Goal: Task Accomplishment & Management: Use online tool/utility

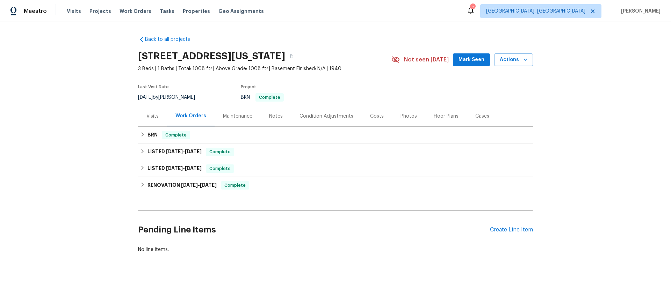
click at [136, 15] on div "Visits Projects Work Orders Tasks Properties Geo Assignments" at bounding box center [170, 11] width 206 height 14
click at [136, 14] on span "Work Orders" at bounding box center [136, 11] width 32 height 7
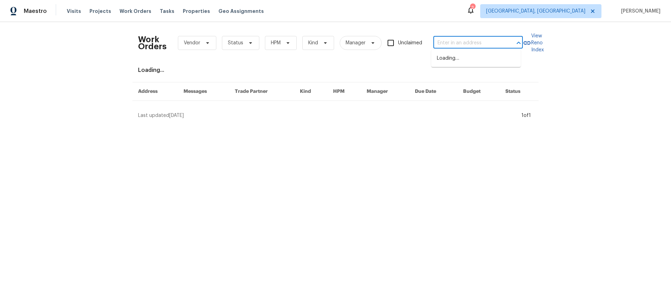
click at [446, 38] on input "text" at bounding box center [469, 43] width 70 height 11
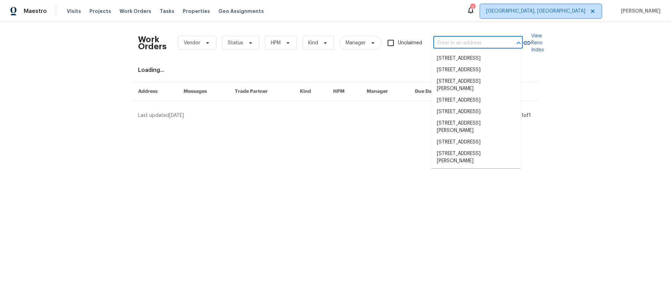
click at [549, 10] on span "[GEOGRAPHIC_DATA], [GEOGRAPHIC_DATA]" at bounding box center [535, 11] width 99 height 7
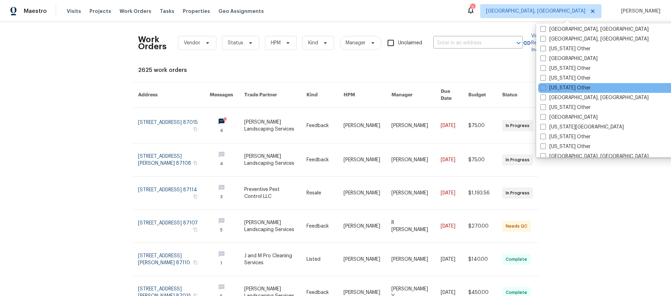
scroll to position [380, 0]
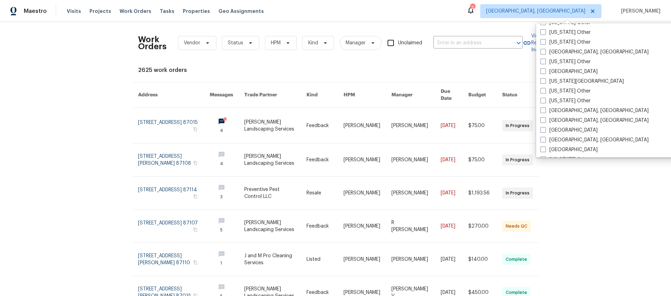
click at [543, 91] on span at bounding box center [544, 91] width 6 height 6
click at [543, 91] on input "[US_STATE] Other" at bounding box center [543, 90] width 5 height 5
checkbox input "true"
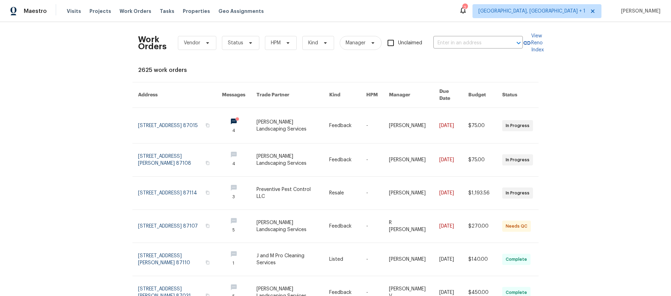
click at [471, 33] on div "Work Orders Vendor Status HPM Kind Manager Unclaimed ​" at bounding box center [330, 43] width 385 height 31
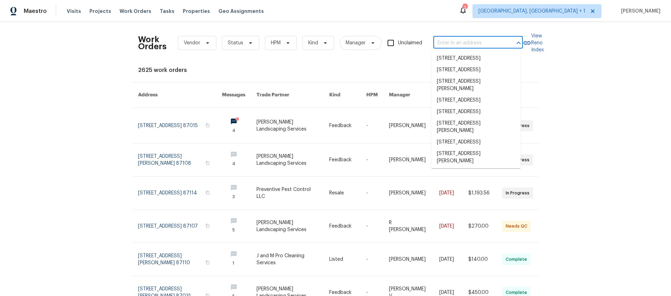
click at [463, 41] on input "text" at bounding box center [469, 43] width 70 height 11
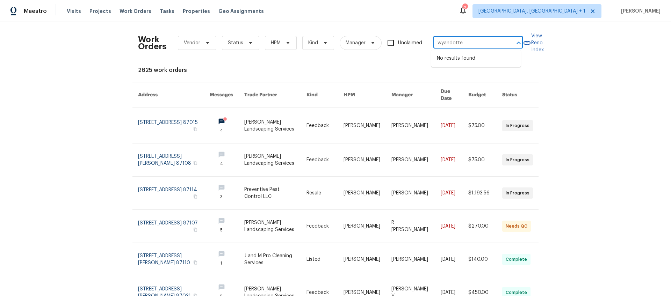
type input "wyandotte"
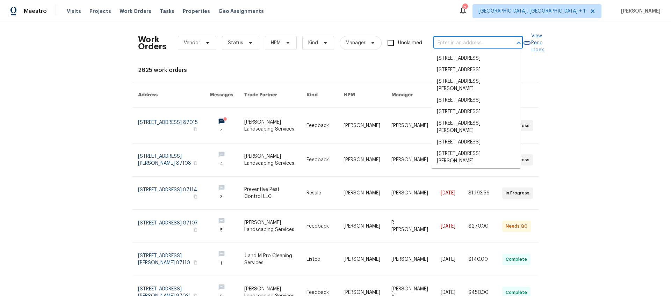
click at [466, 39] on input "text" at bounding box center [469, 43] width 70 height 11
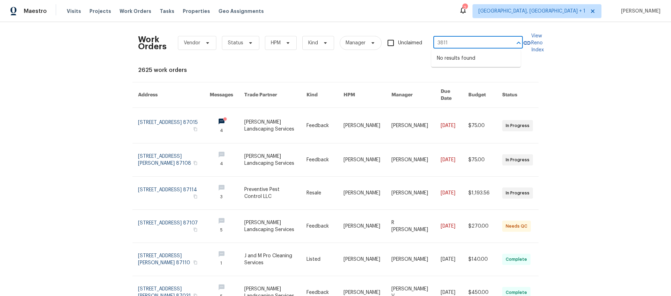
type input "3811"
click at [548, 13] on span "[GEOGRAPHIC_DATA], [GEOGRAPHIC_DATA] + 1" at bounding box center [532, 11] width 107 height 7
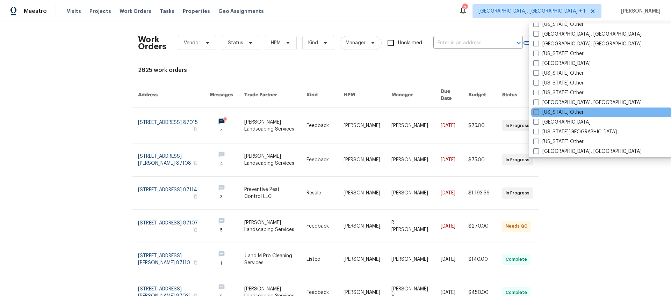
scroll to position [388, 0]
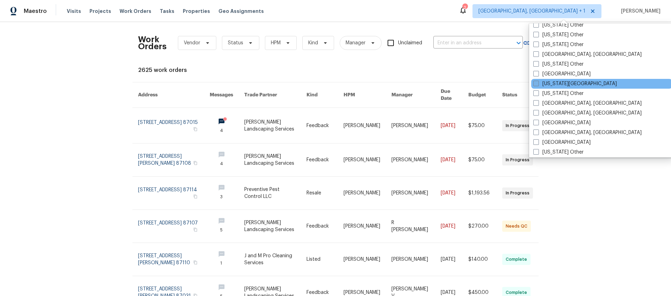
click at [540, 84] on label "[US_STATE][GEOGRAPHIC_DATA]" at bounding box center [576, 83] width 84 height 7
click at [538, 84] on input "[US_STATE][GEOGRAPHIC_DATA]" at bounding box center [536, 82] width 5 height 5
checkbox input "true"
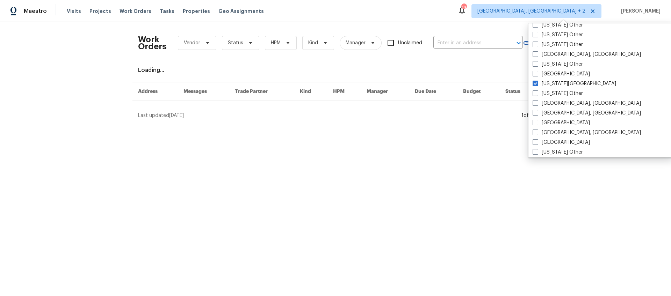
click at [472, 48] on div "Work Orders Vendor Status HPM Kind Manager Unclaimed ​" at bounding box center [330, 43] width 385 height 31
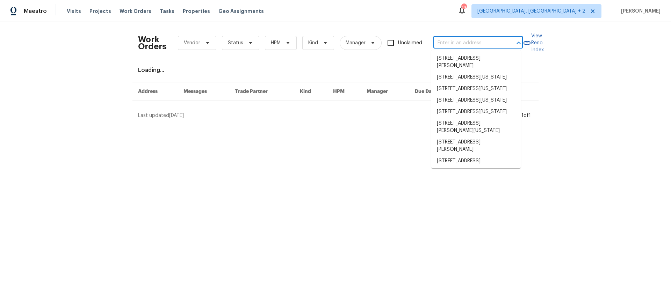
click at [467, 47] on input "text" at bounding box center [469, 43] width 70 height 11
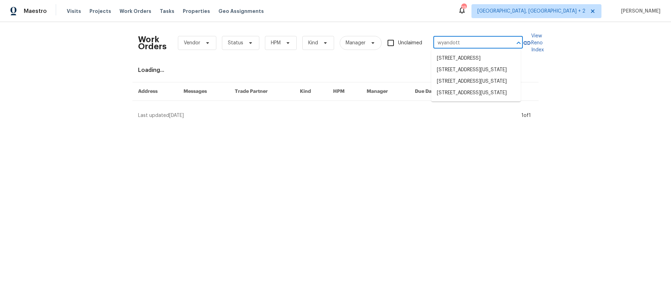
type input "wyandotte"
click at [458, 99] on li "[STREET_ADDRESS][US_STATE]" at bounding box center [476, 93] width 90 height 12
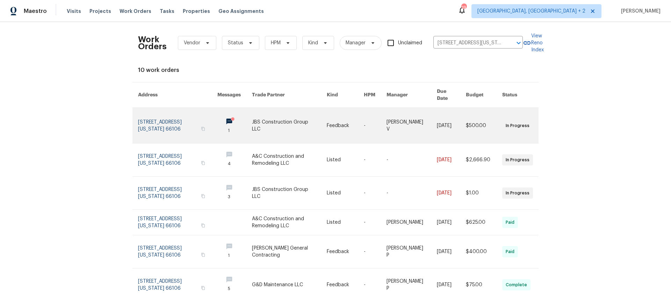
click at [154, 122] on link at bounding box center [177, 125] width 79 height 35
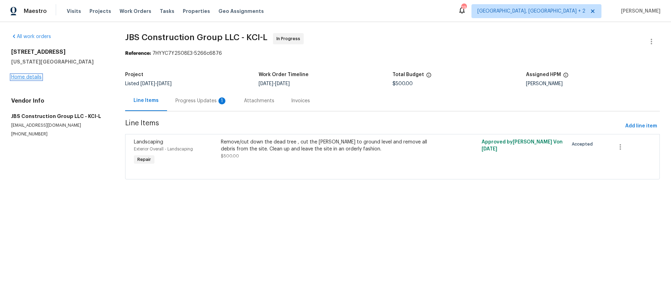
click at [29, 77] on link "Home details" at bounding box center [26, 77] width 30 height 5
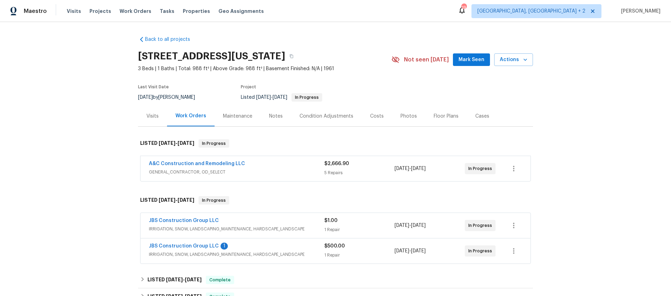
click at [276, 161] on div "A&C Construction and Remodeling LLC" at bounding box center [237, 164] width 176 height 8
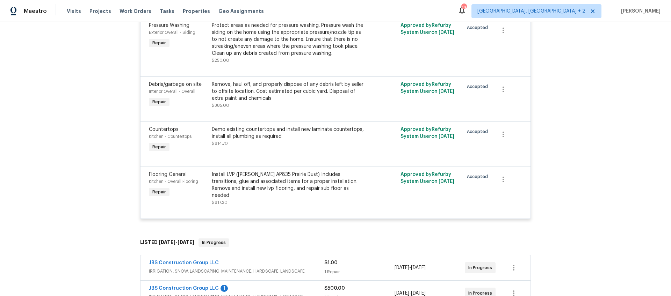
scroll to position [325, 0]
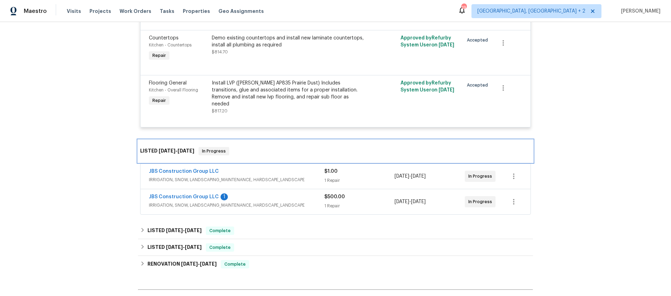
click at [238, 153] on div "LISTED [DATE] - [DATE] In Progress" at bounding box center [335, 151] width 395 height 22
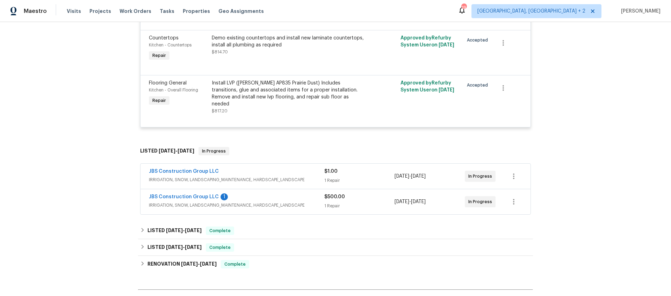
click at [252, 168] on div "JBS Construction Group LLC" at bounding box center [237, 172] width 176 height 8
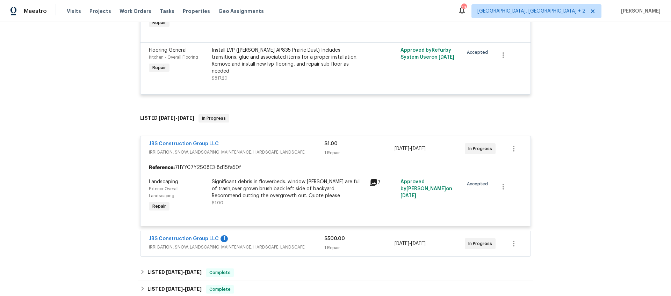
scroll to position [387, 0]
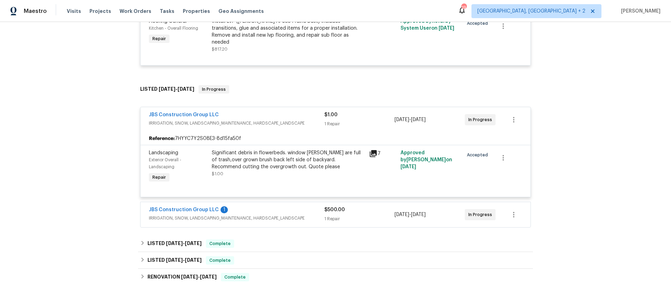
drag, startPoint x: 281, startPoint y: 207, endPoint x: 255, endPoint y: 200, distance: 26.8
click at [280, 207] on div "JBS Construction Group LLC 1" at bounding box center [237, 211] width 176 height 8
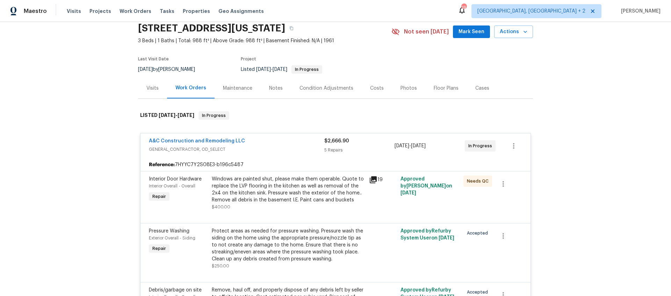
scroll to position [22, 0]
